Goal: Find contact information: Find contact information

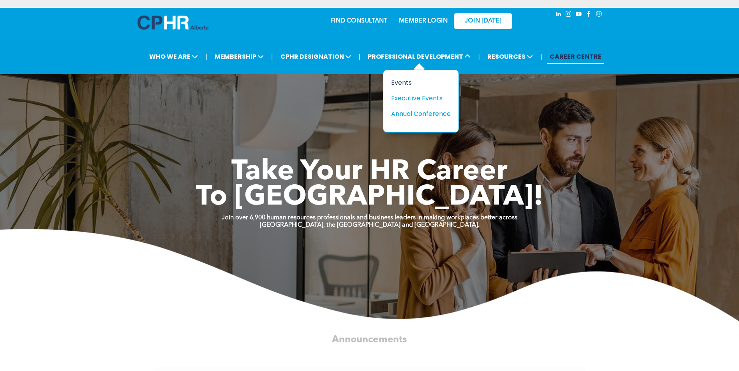
click at [402, 81] on div "Events" at bounding box center [418, 83] width 54 height 10
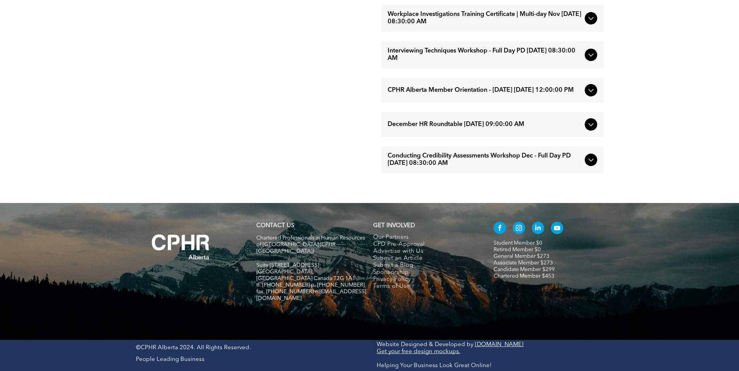
scroll to position [841, 0]
drag, startPoint x: 308, startPoint y: 295, endPoint x: 347, endPoint y: 297, distance: 39.8
click at [347, 297] on h5 "fax. [PHONE_NUMBER] e:[EMAIL_ADDRESS][DOMAIN_NAME]" at bounding box center [311, 295] width 110 height 13
drag, startPoint x: 347, startPoint y: 297, endPoint x: 338, endPoint y: 295, distance: 10.0
copy span "info@cphrab.ca"
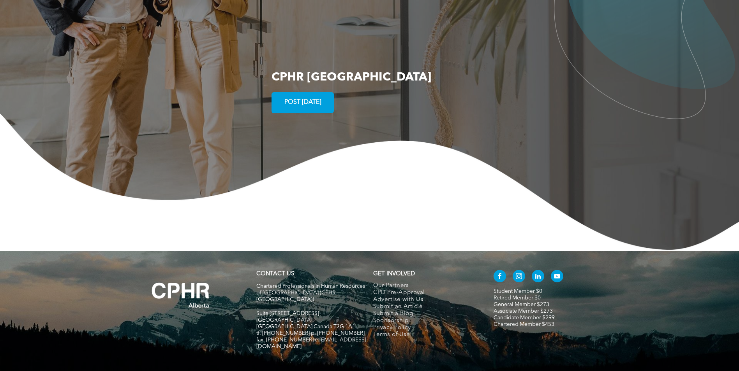
scroll to position [1480, 0]
